Goal: Navigation & Orientation: Find specific page/section

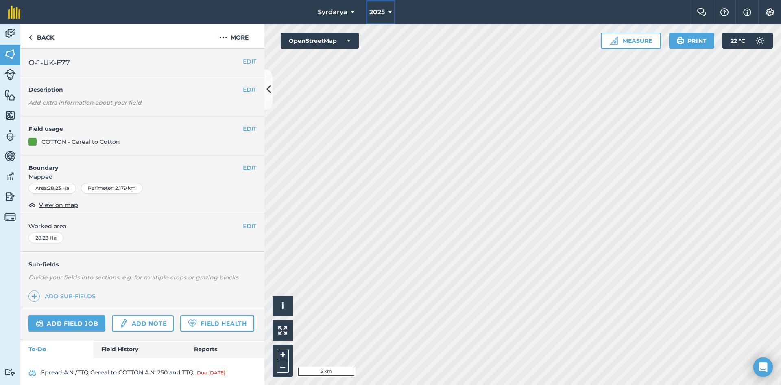
click at [381, 12] on span "2025" at bounding box center [377, 12] width 15 height 10
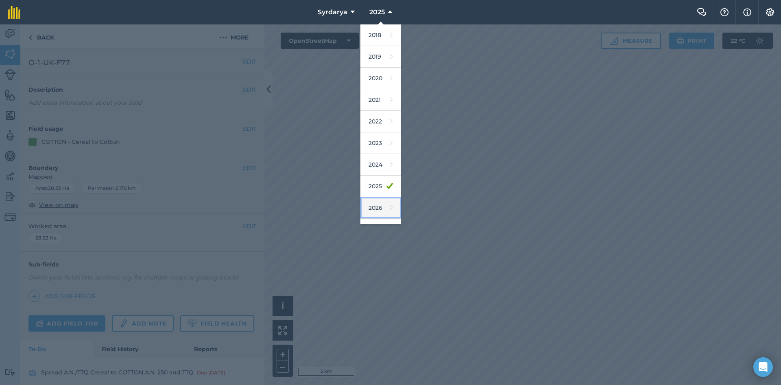
click at [376, 203] on link "2026" at bounding box center [381, 208] width 41 height 22
